Goal: Information Seeking & Learning: Understand process/instructions

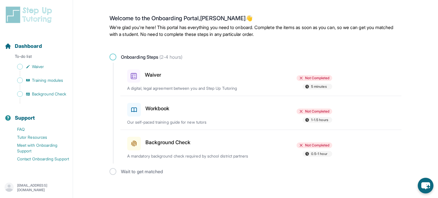
click at [159, 74] on h3 "Waiver" at bounding box center [153, 75] width 16 height 8
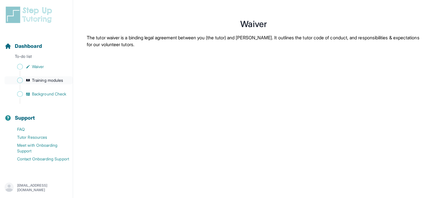
click at [46, 78] on span "Training modules" at bounding box center [47, 81] width 31 height 6
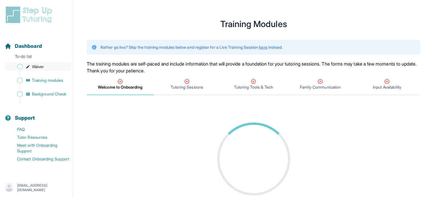
click at [30, 67] on icon "Sidebar" at bounding box center [28, 67] width 5 height 5
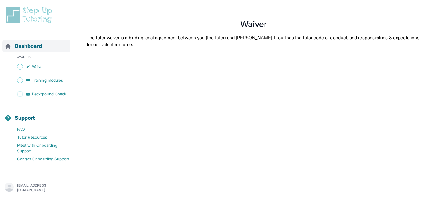
click at [33, 45] on span "Dashboard" at bounding box center [28, 46] width 27 height 8
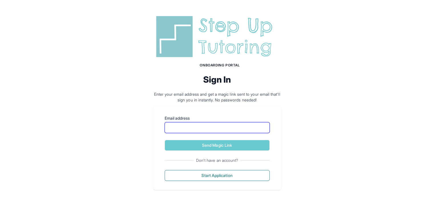
click at [178, 128] on input "Email address" at bounding box center [217, 127] width 105 height 11
type input "**********"
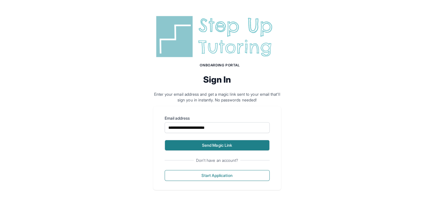
click at [215, 147] on button "Send Magic Link" at bounding box center [217, 145] width 105 height 11
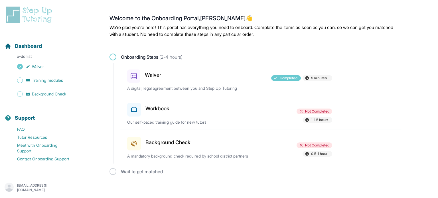
click at [251, 112] on div at bounding box center [230, 109] width 67 height 16
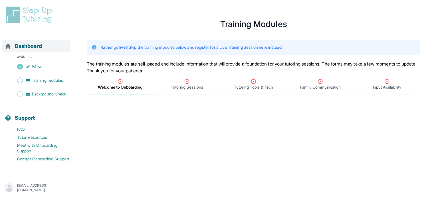
click at [33, 47] on span "Dashboard" at bounding box center [28, 46] width 27 height 8
